Goal: Go to known website: Go to known website

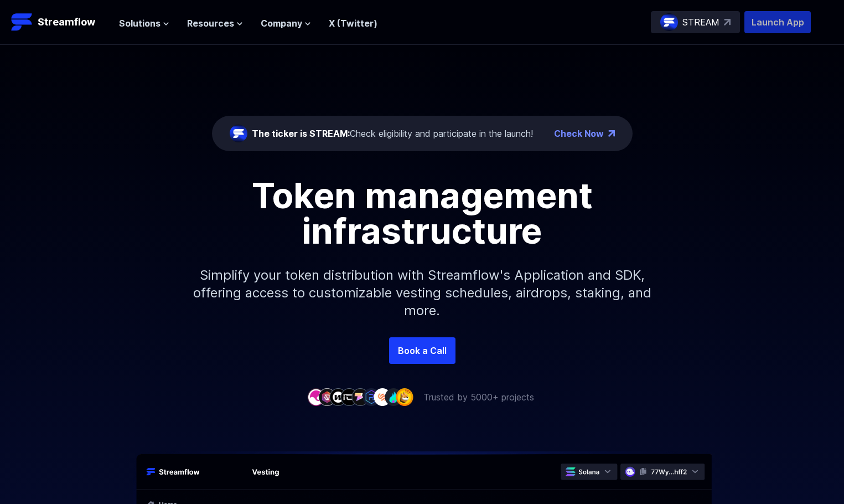
click at [767, 29] on p "Launch App" at bounding box center [778, 22] width 66 height 22
click at [369, 126] on div "The ticker is STREAM: Check eligibility and participate in the launch!" at bounding box center [381, 134] width 303 height 18
click at [797, 30] on p "Launch App" at bounding box center [778, 22] width 66 height 22
